Goal: Information Seeking & Learning: Learn about a topic

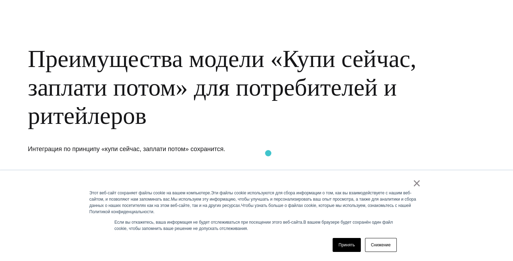
scroll to position [49, 0]
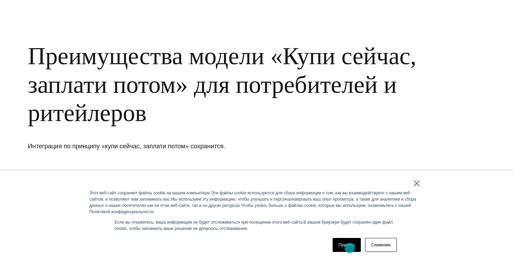
click at [350, 248] on link "Принять" at bounding box center [347, 245] width 28 height 14
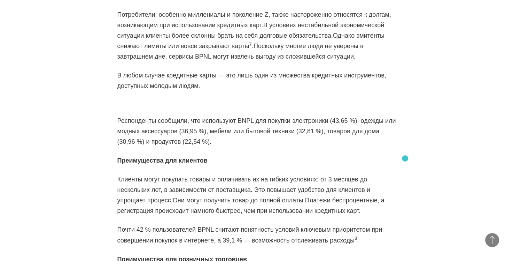
scroll to position [1044, 0]
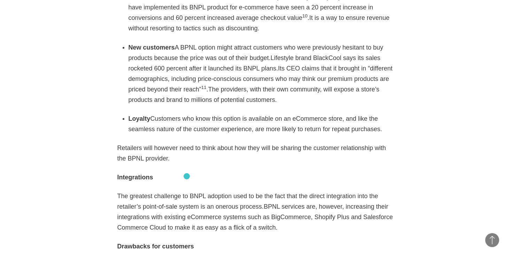
scroll to position [1250, 0]
drag, startPoint x: 152, startPoint y: 103, endPoint x: 344, endPoint y: 120, distance: 192.3
click at [344, 120] on li "Loyalty Customers who know this option is available on an eCommerce store, and …" at bounding box center [263, 123] width 268 height 21
copy ya-tr-span "Customers who know this option is available on an eCommerce store, and like the…"
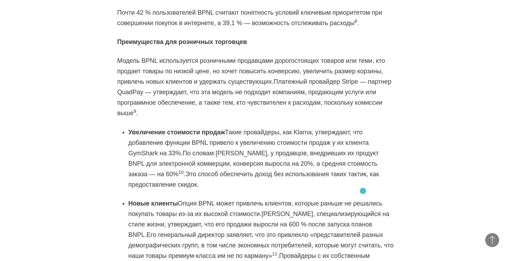
scroll to position [1163, 0]
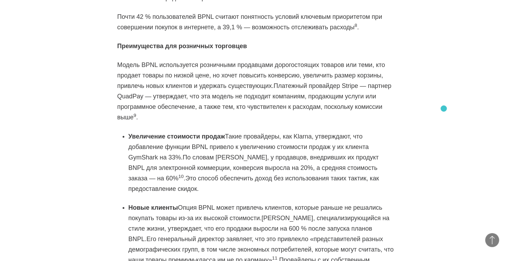
click at [444, 108] on section "Best practices eCommerce 12・14・2020 Twitter Facebook Linkedin As eCommerce boom…" at bounding box center [256, 150] width 513 height 1573
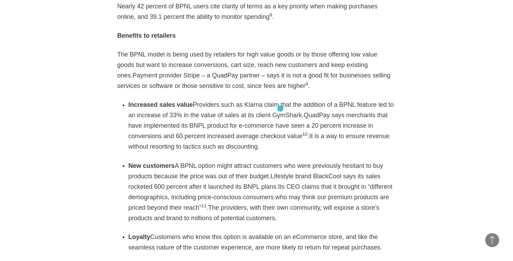
drag, startPoint x: 254, startPoint y: 106, endPoint x: 280, endPoint y: 108, distance: 26.2
click at [280, 108] on li "Increased sales value Providers such as Klarna claim that the addition of a BPN…" at bounding box center [263, 125] width 268 height 52
copy ya-tr-span "GymShark"
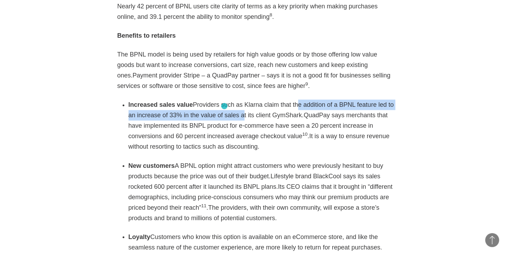
drag, startPoint x: 283, startPoint y: 95, endPoint x: 225, endPoint y: 105, distance: 58.6
click at [225, 106] on ya-tr-span "Providers such as Klarna claim that the addition of a BPNL feature led to an in…" at bounding box center [262, 109] width 266 height 17
copy ya-tr-span "he addition of a BPNL feature led to an increase of 33% in the value of sales"
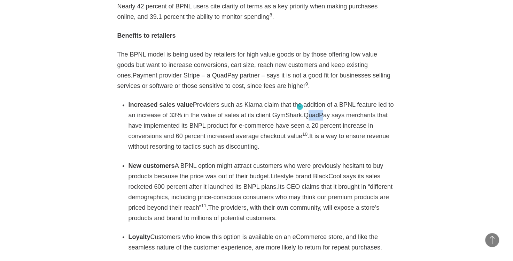
drag, startPoint x: 286, startPoint y: 106, endPoint x: 300, endPoint y: 106, distance: 13.9
click at [300, 112] on ya-tr-span "QuadPay says merchants that have implemented its BNPL product for e-commerce ha…" at bounding box center [258, 126] width 259 height 28
drag, startPoint x: 283, startPoint y: 105, endPoint x: 308, endPoint y: 107, distance: 25.5
click at [308, 107] on li "Increased sales value Providers such as Klarna claim that the addition of a BPN…" at bounding box center [263, 125] width 268 height 52
copy ya-tr-span "QuadPay"
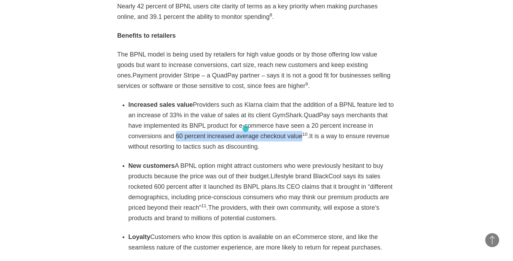
drag, startPoint x: 127, startPoint y: 126, endPoint x: 246, endPoint y: 129, distance: 119.2
click at [246, 129] on div "As eCommerce booms with a growth rate poised to top 20% this year according to …" at bounding box center [256, 115] width 279 height 1376
copy ya-tr-span "60 percent increased average checkout value"
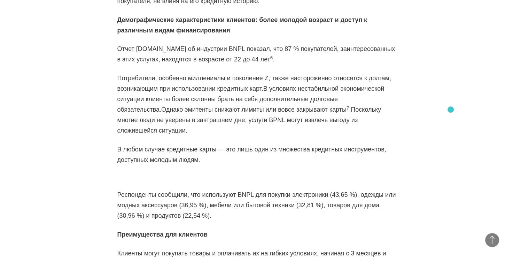
scroll to position [929, 0]
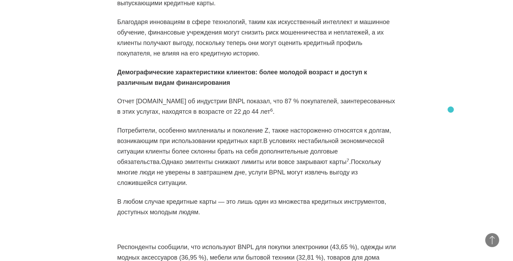
scroll to position [885, 0]
